Goal: Find specific page/section: Find specific page/section

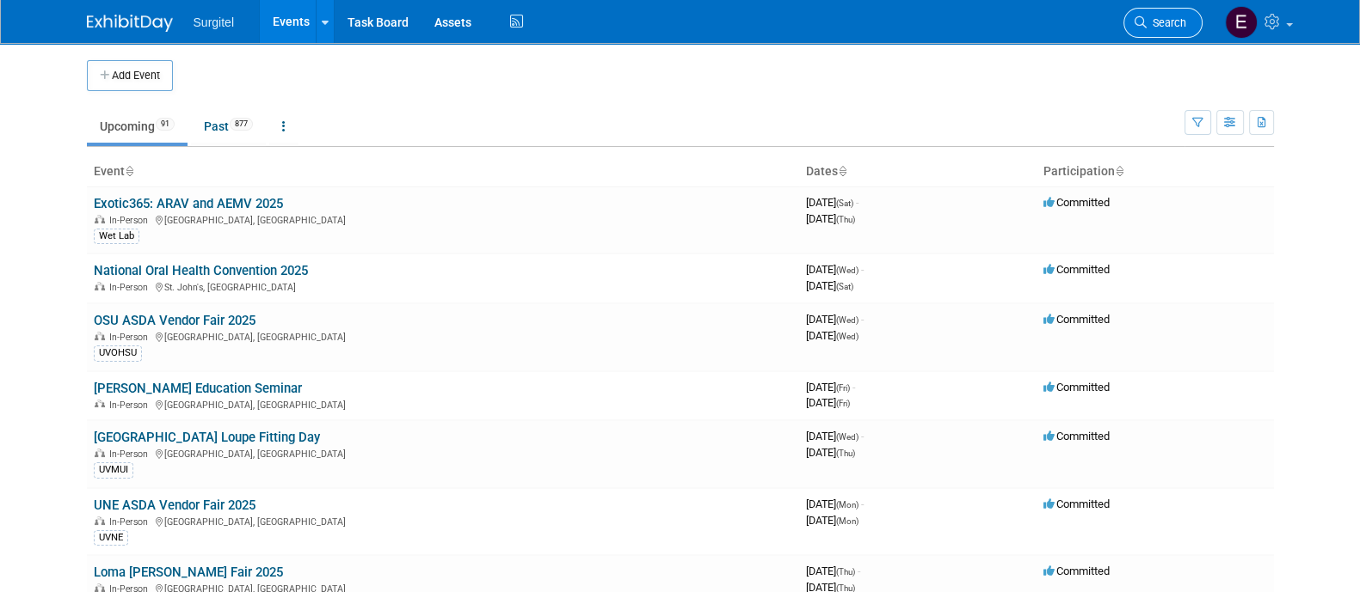
click at [1162, 14] on link "Search" at bounding box center [1162, 23] width 79 height 30
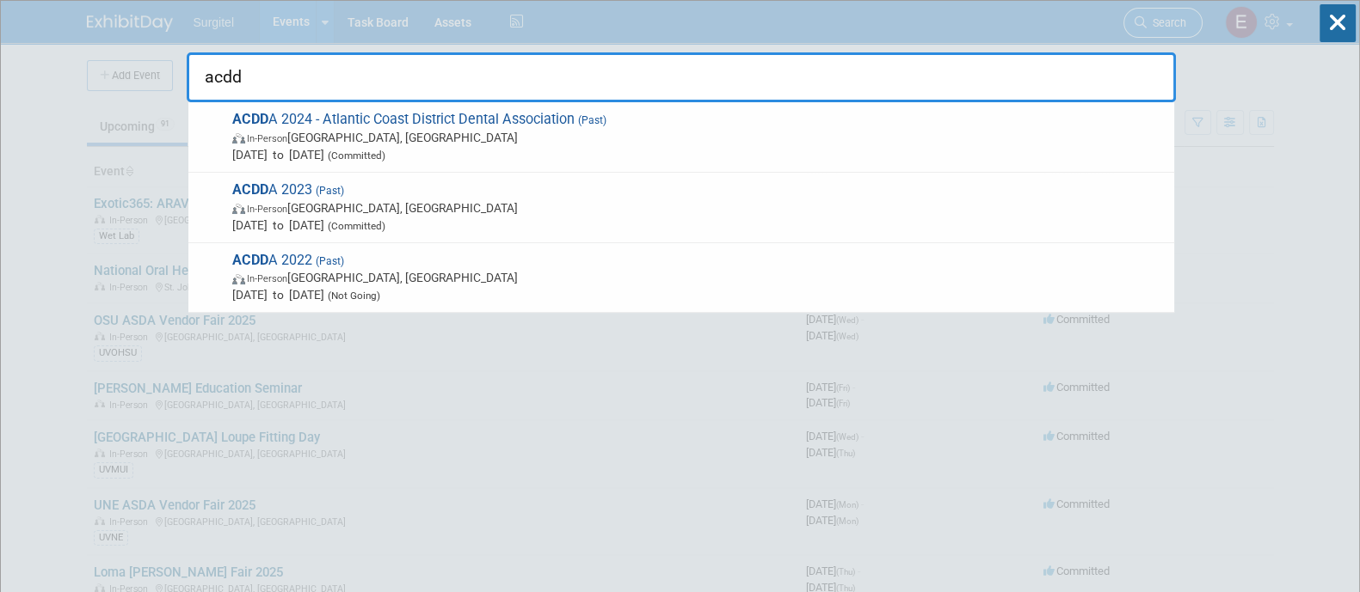
type input "acdda"
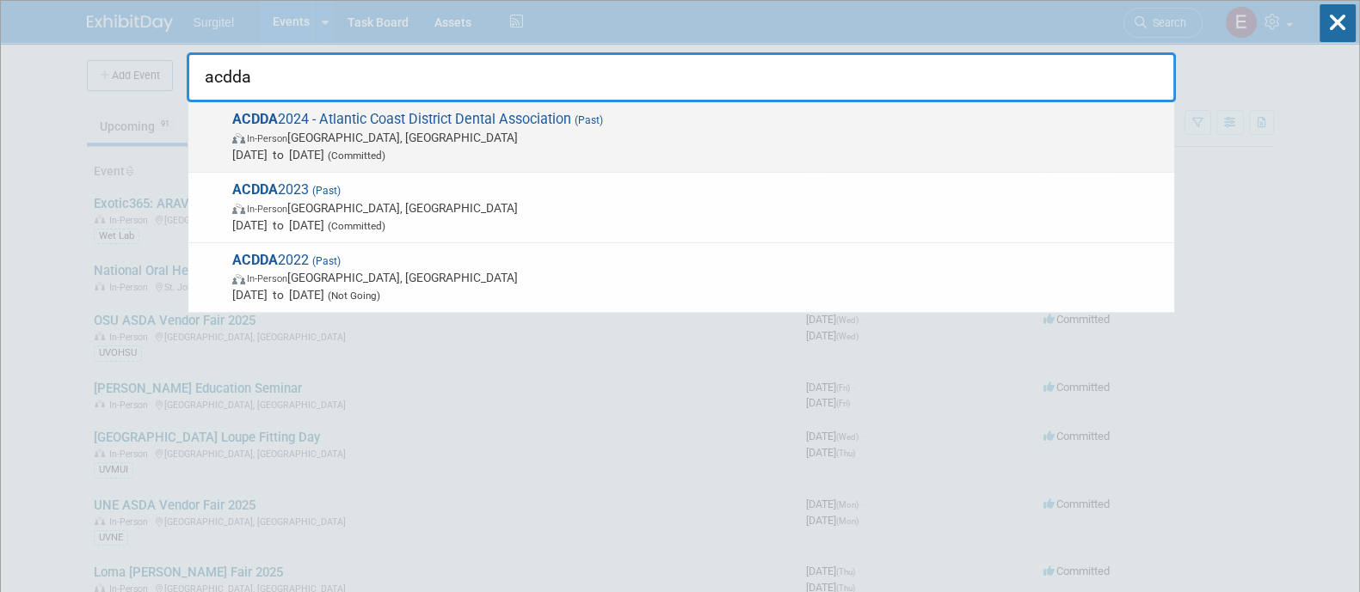
click at [888, 114] on span "ACDDA 2024 - Atlantic Coast District Dental Association (Past) In-Person [GEOGR…" at bounding box center [696, 137] width 938 height 52
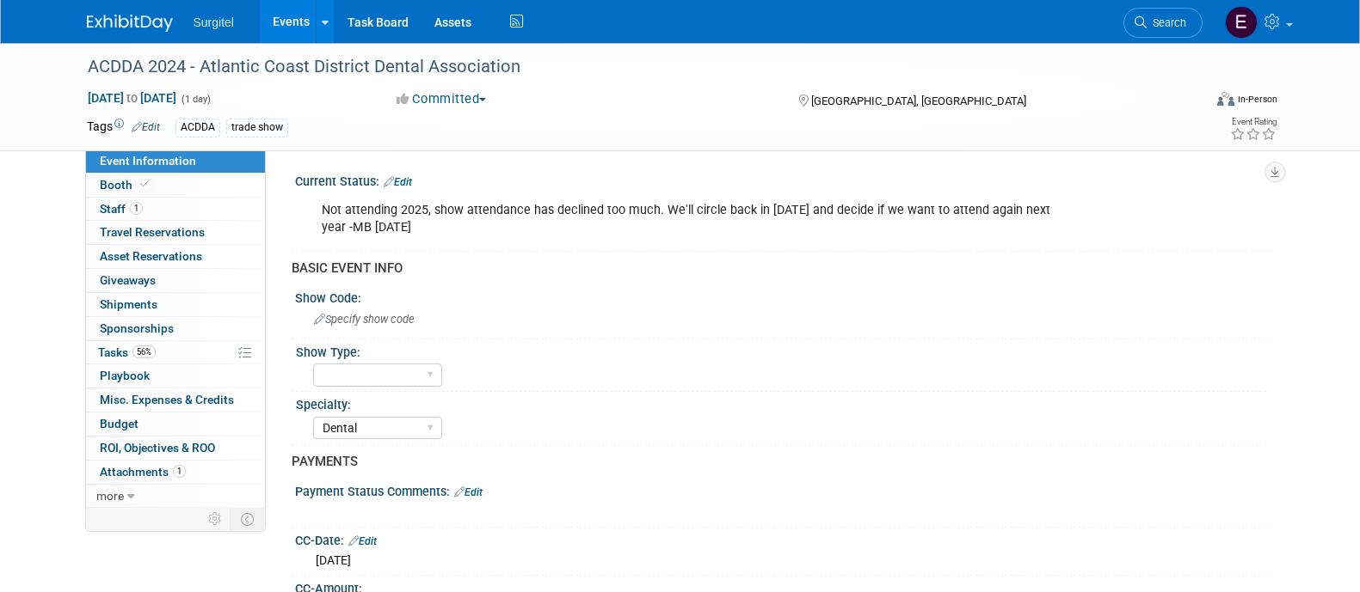
select select "Dental"
select select "Rewards - 12003"
select select "No"
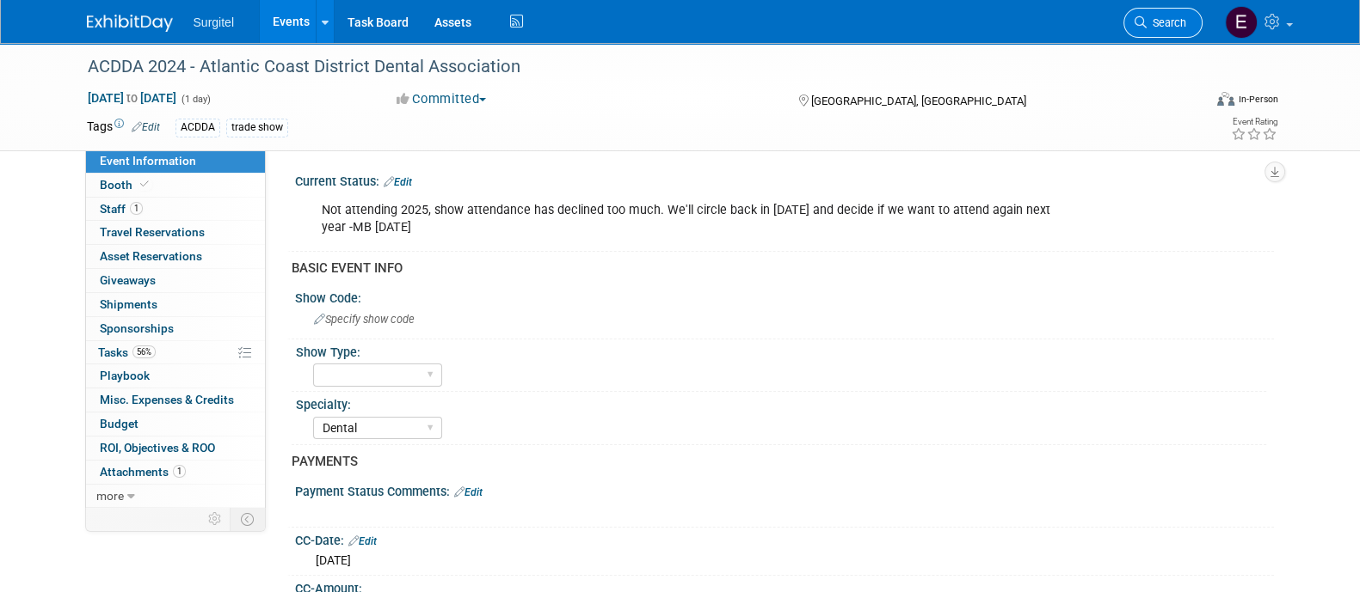
click at [1178, 16] on span "Search" at bounding box center [1166, 22] width 40 height 13
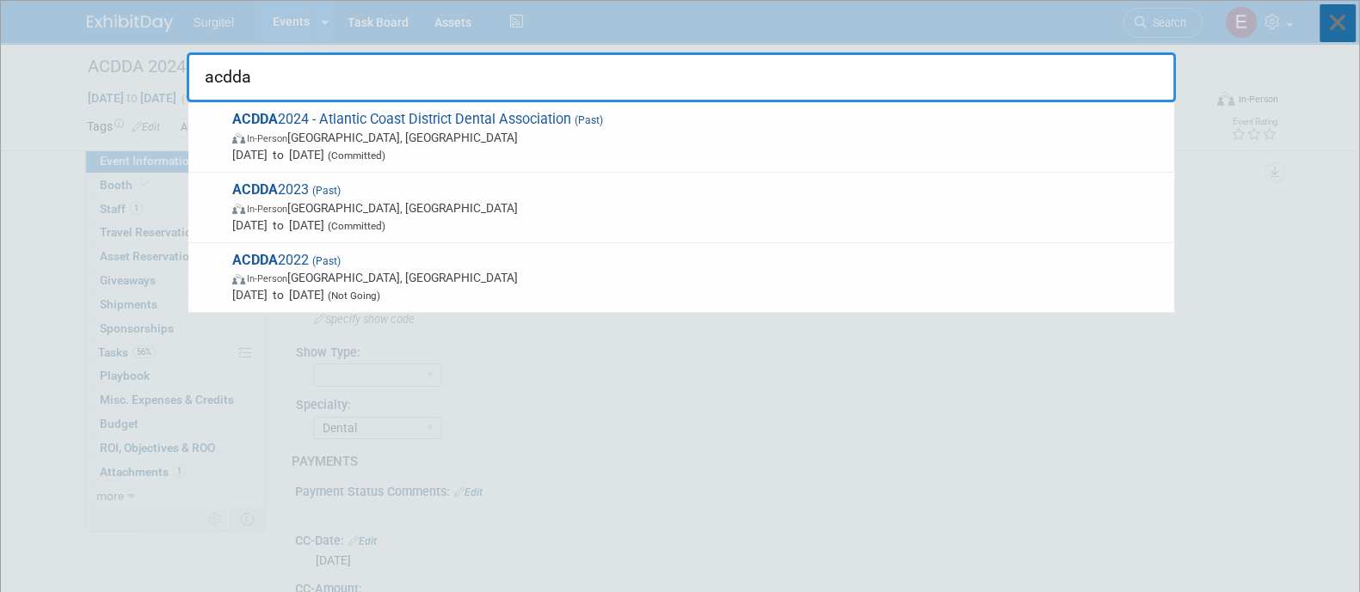
type input "acdda"
click at [1353, 19] on icon at bounding box center [1337, 23] width 36 height 38
